Goal: Check status: Check status

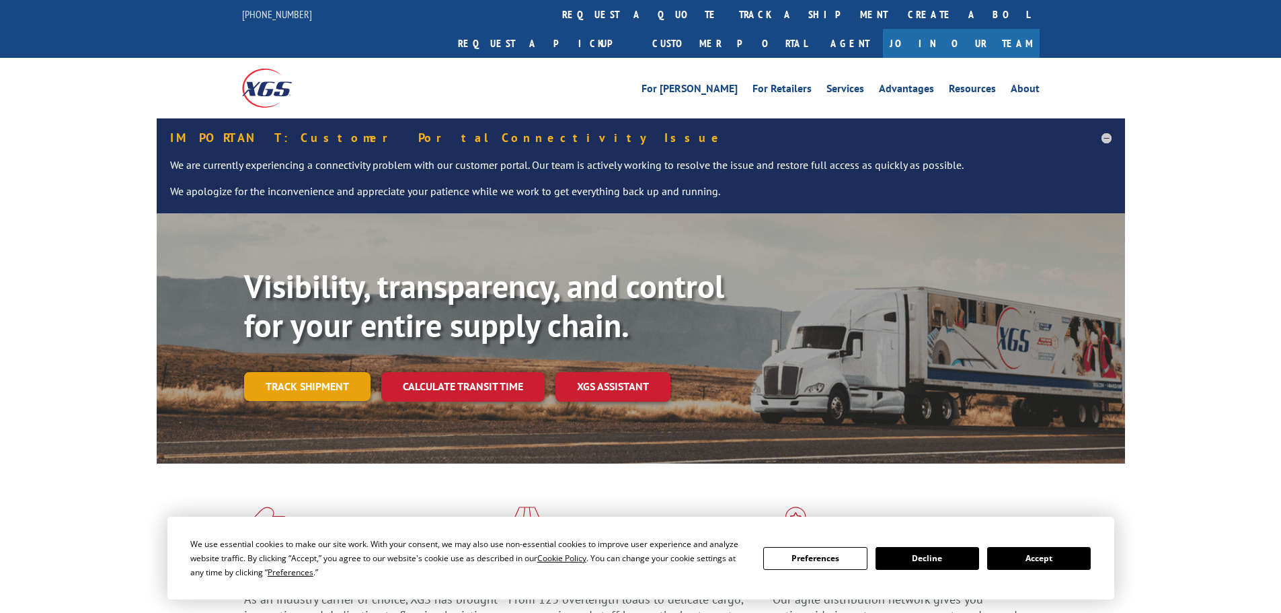
click at [304, 372] on link "Track shipment" at bounding box center [307, 386] width 126 height 28
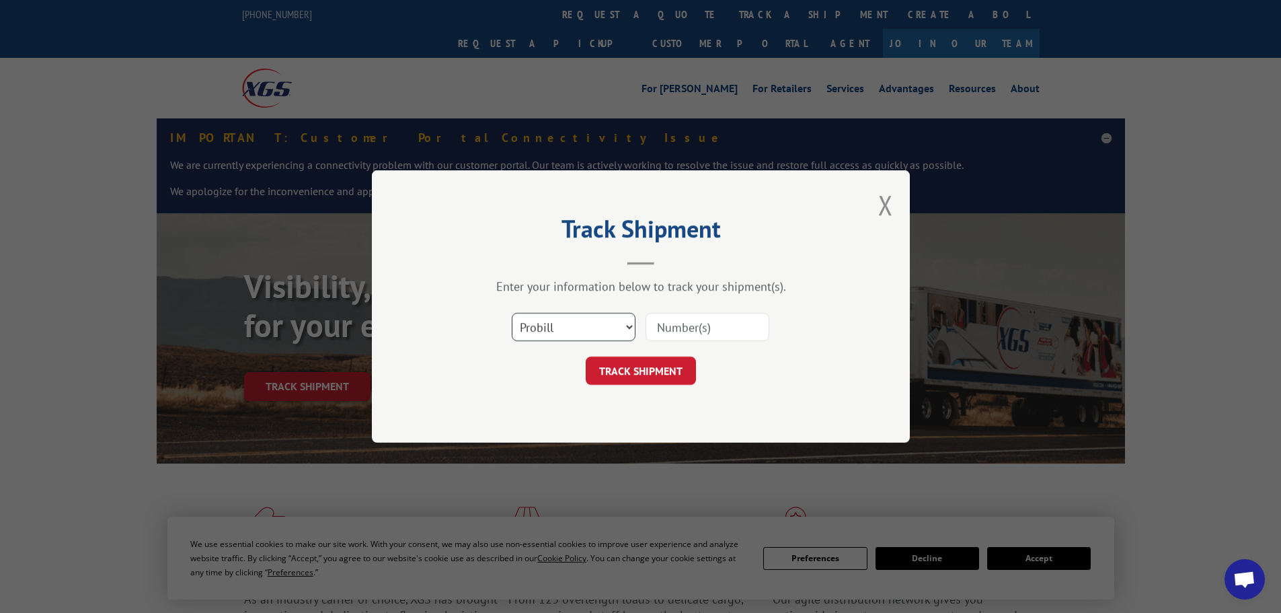
click at [580, 331] on select "Select category... Probill BOL PO" at bounding box center [574, 327] width 124 height 28
select select "bol"
click at [512, 313] on select "Select category... Probill BOL PO" at bounding box center [574, 327] width 124 height 28
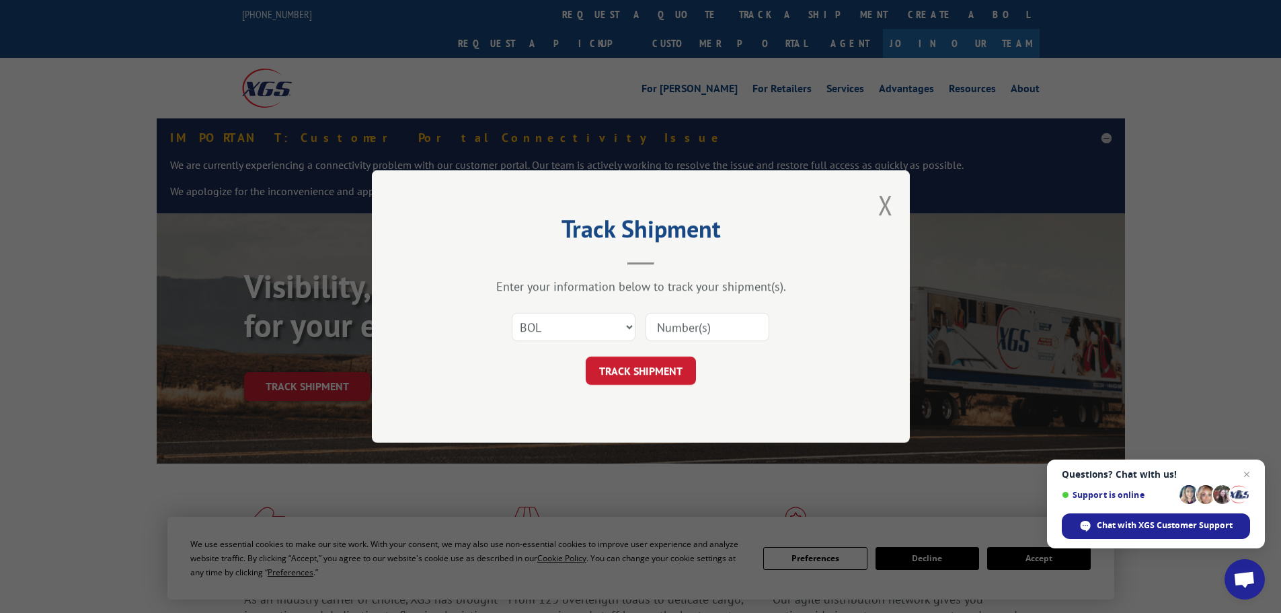
click at [697, 315] on input at bounding box center [708, 327] width 124 height 28
paste input "5199410"
type input "5199410"
click at [667, 356] on form "Select category... Probill BOL PO 5199410 TRACK SHIPMENT" at bounding box center [641, 345] width 404 height 80
click at [667, 362] on button "TRACK SHIPMENT" at bounding box center [641, 370] width 110 height 28
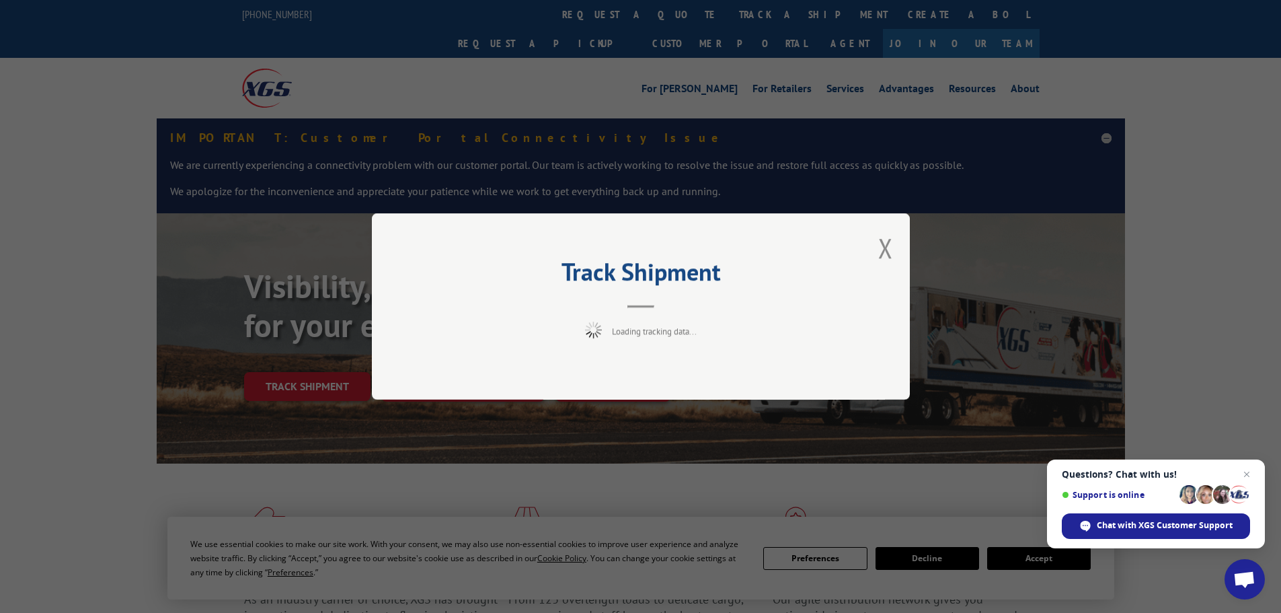
click at [1243, 464] on span "Questions? Chat with us! Support is online Chat with XGS Customer Support" at bounding box center [1156, 503] width 218 height 89
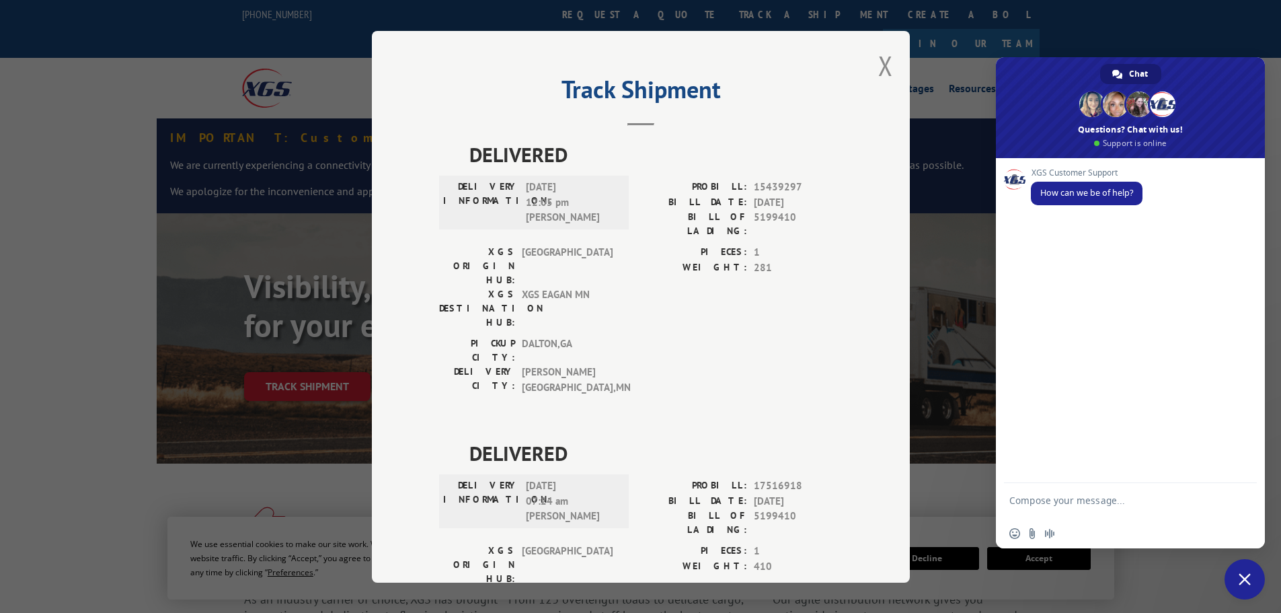
scroll to position [54, 0]
